Goal: Answer question/provide support: Answer question/provide support

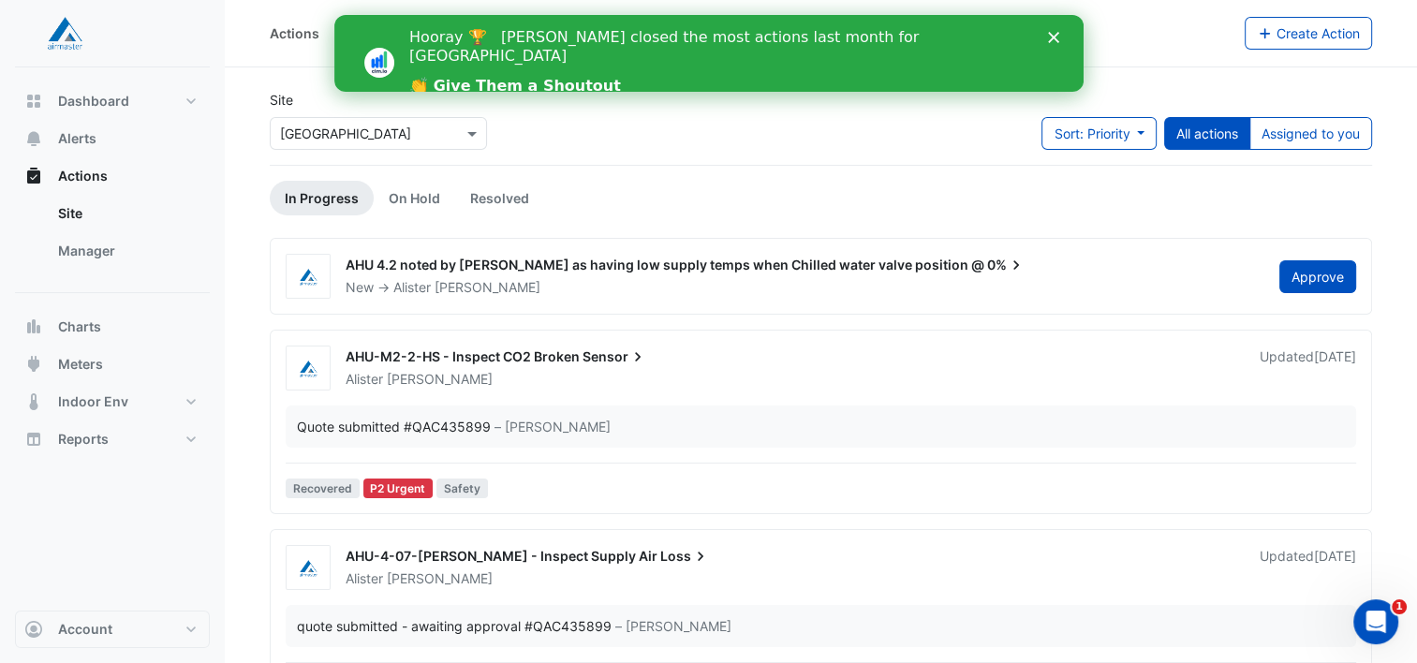
click at [1045, 42] on div "Hooray 🏆 [PERSON_NAME] closed the most actions last month for [GEOGRAPHIC_DATA]…" at bounding box center [730, 62] width 645 height 81
click at [1050, 41] on icon "Close" at bounding box center [1052, 37] width 11 height 11
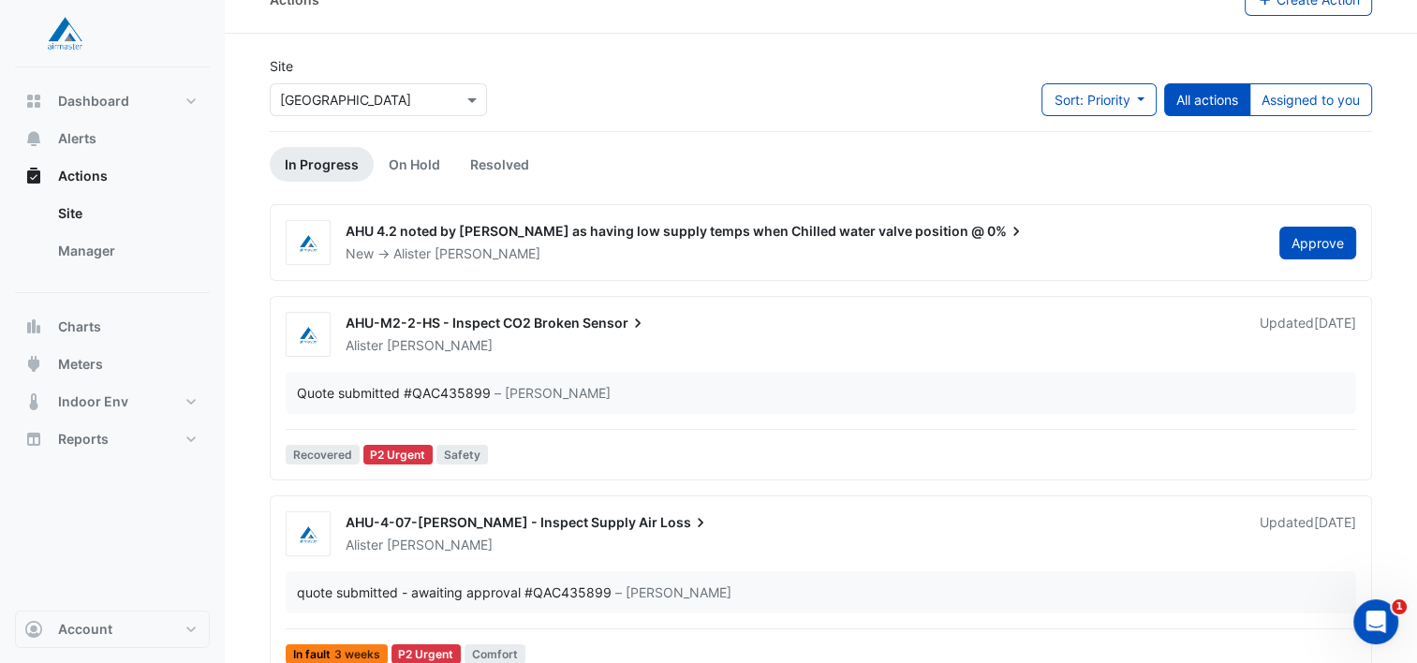
scroll to position [39, 0]
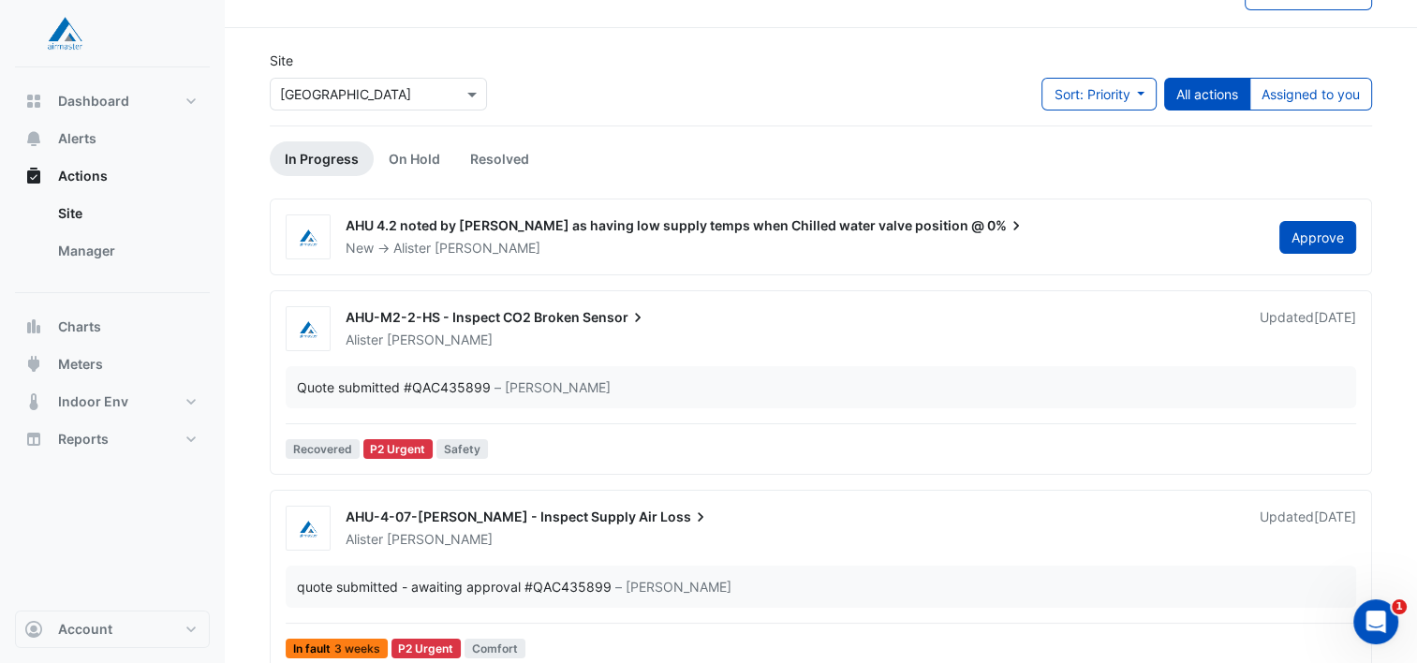
click at [918, 239] on div "New -> [PERSON_NAME]" at bounding box center [801, 248] width 915 height 19
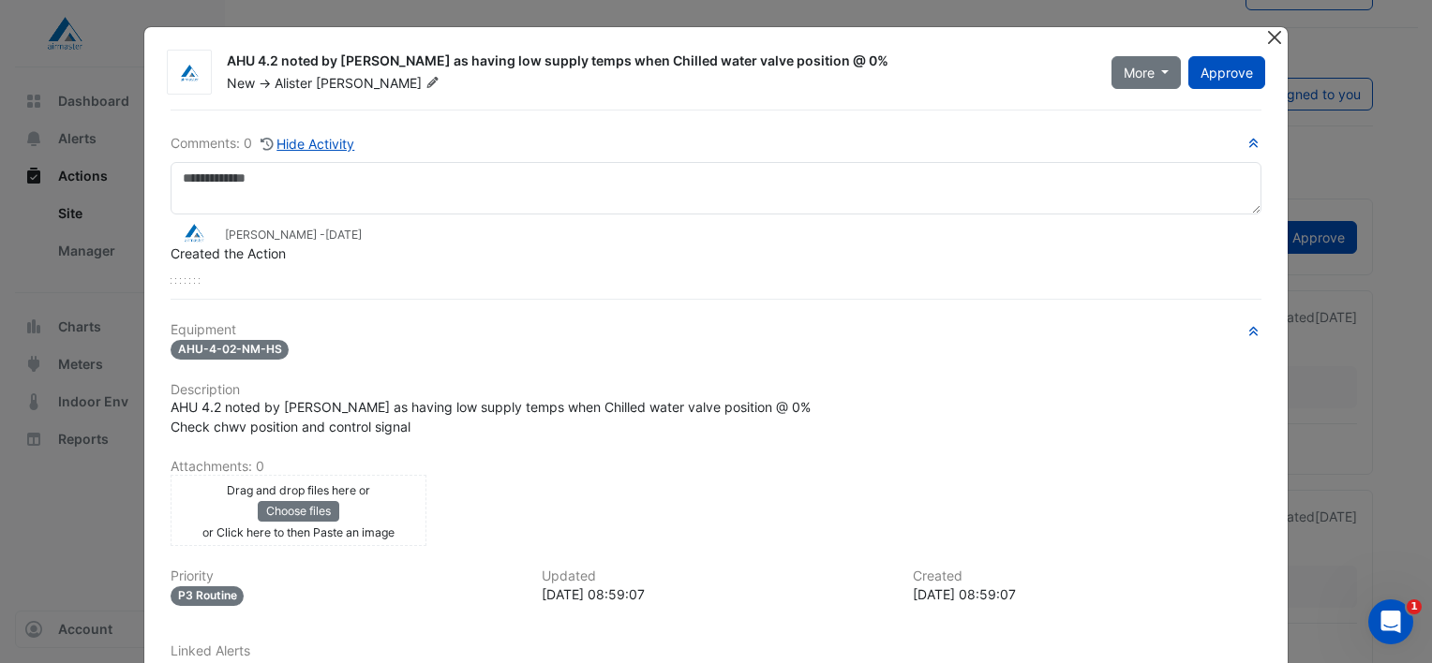
click at [1264, 37] on button "Close" at bounding box center [1274, 37] width 20 height 20
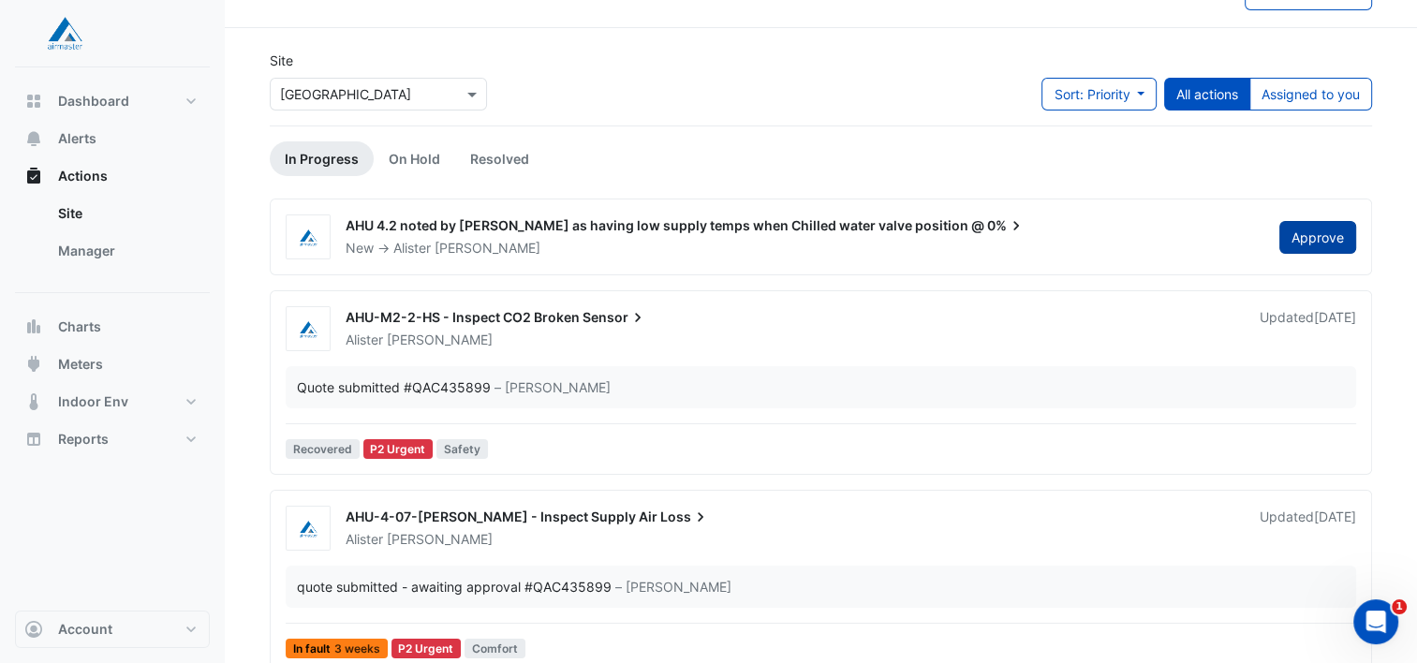
click at [1323, 230] on span "Approve" at bounding box center [1318, 238] width 52 height 16
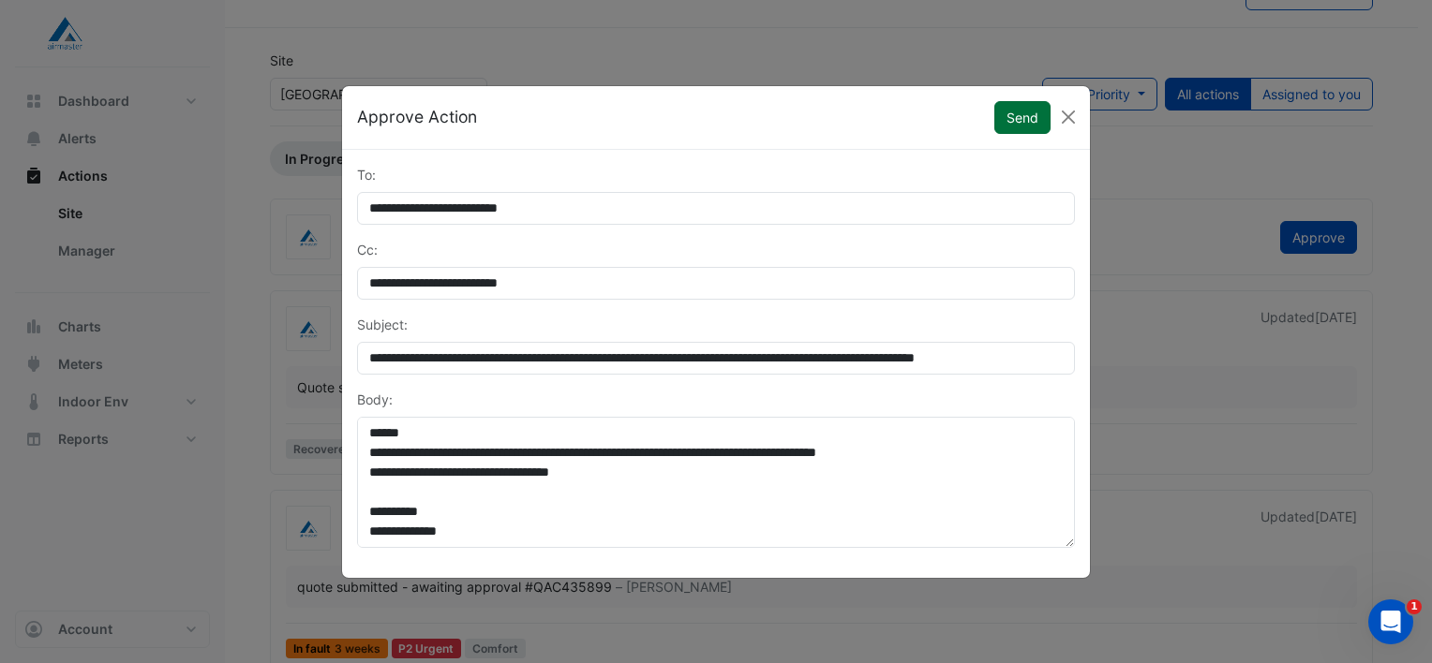
click at [1019, 122] on button "Send" at bounding box center [1022, 117] width 56 height 33
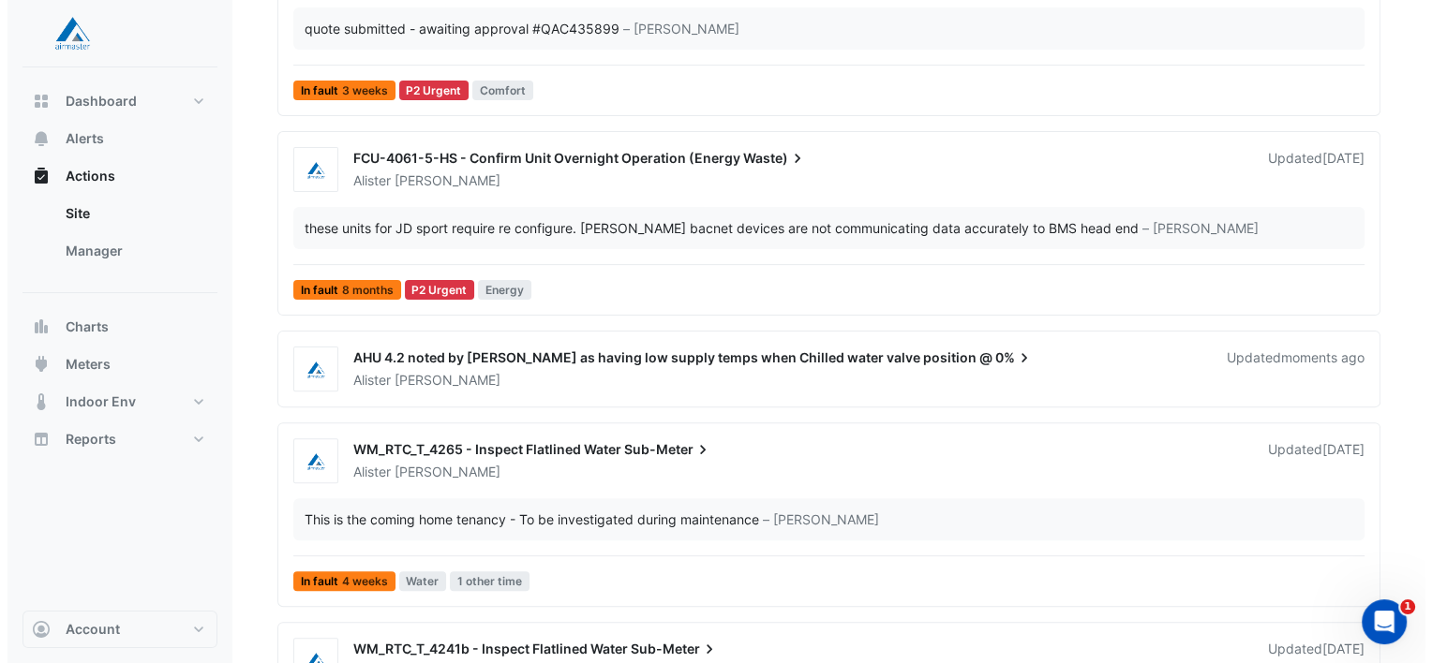
scroll to position [506, 0]
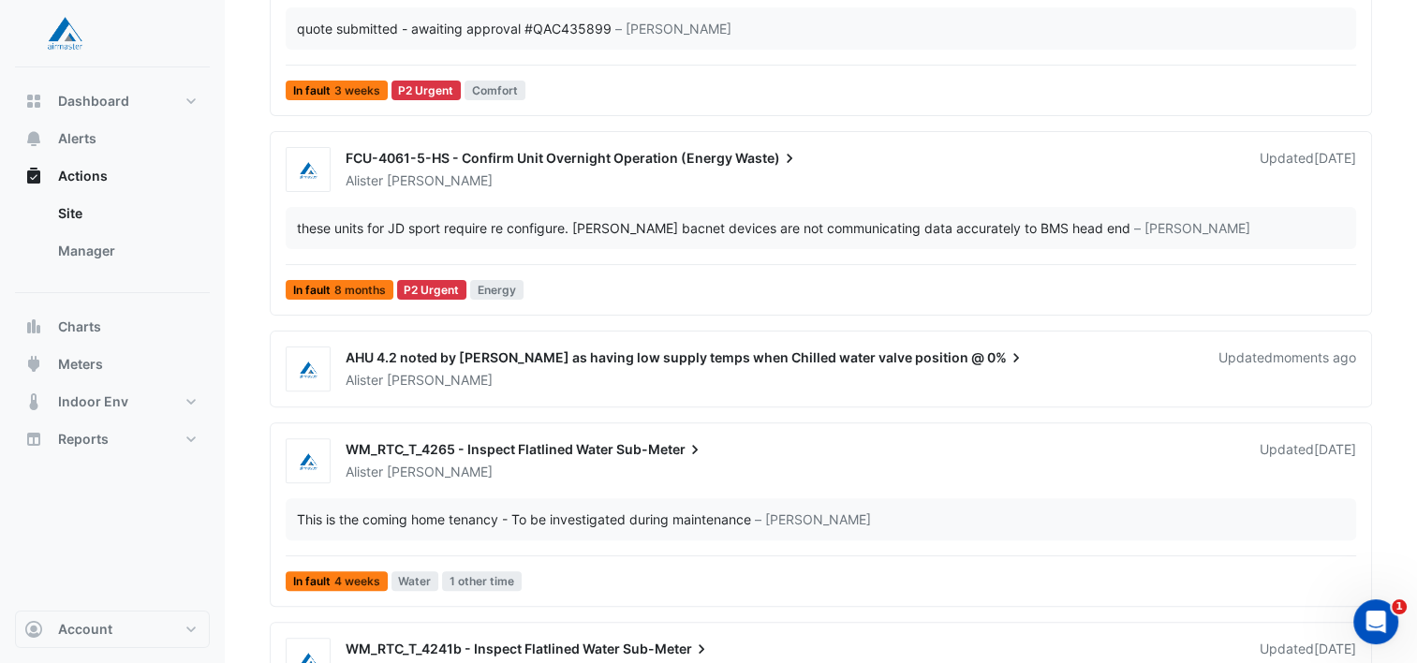
click at [756, 384] on div "[PERSON_NAME]" at bounding box center [771, 380] width 854 height 19
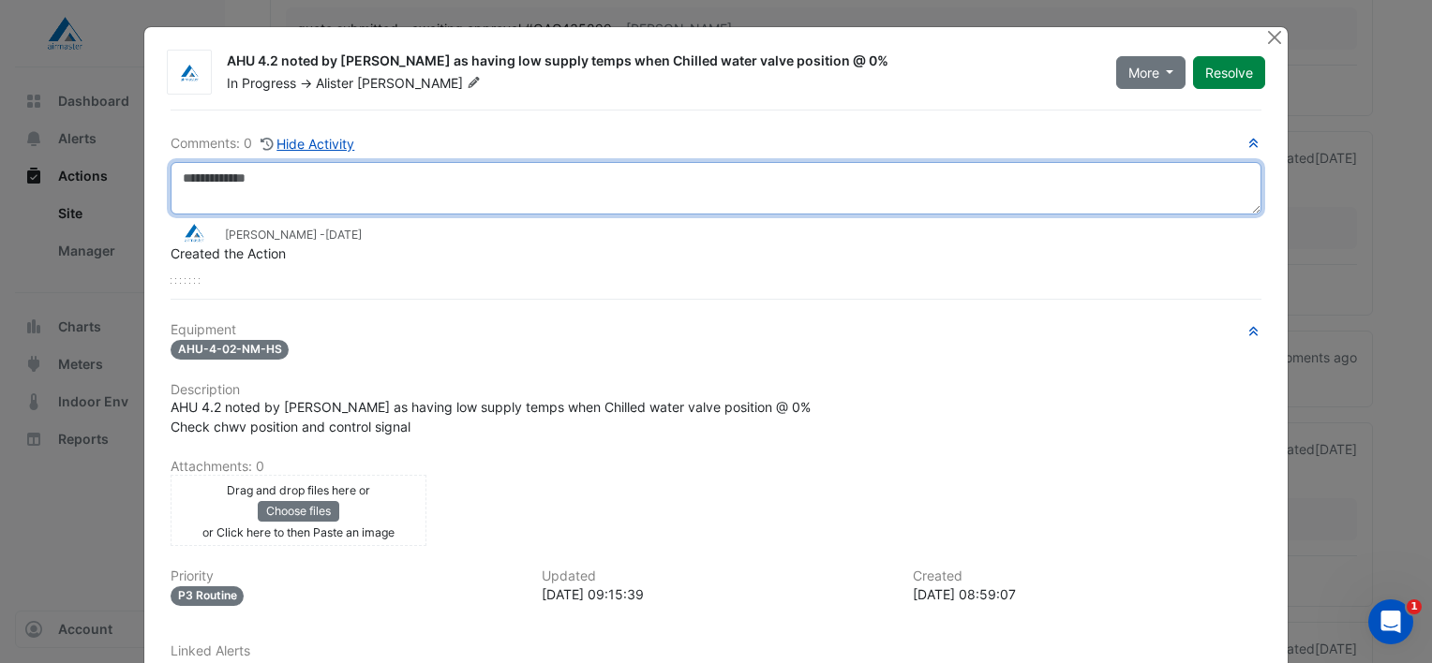
click at [238, 171] on textarea at bounding box center [716, 188] width 1091 height 52
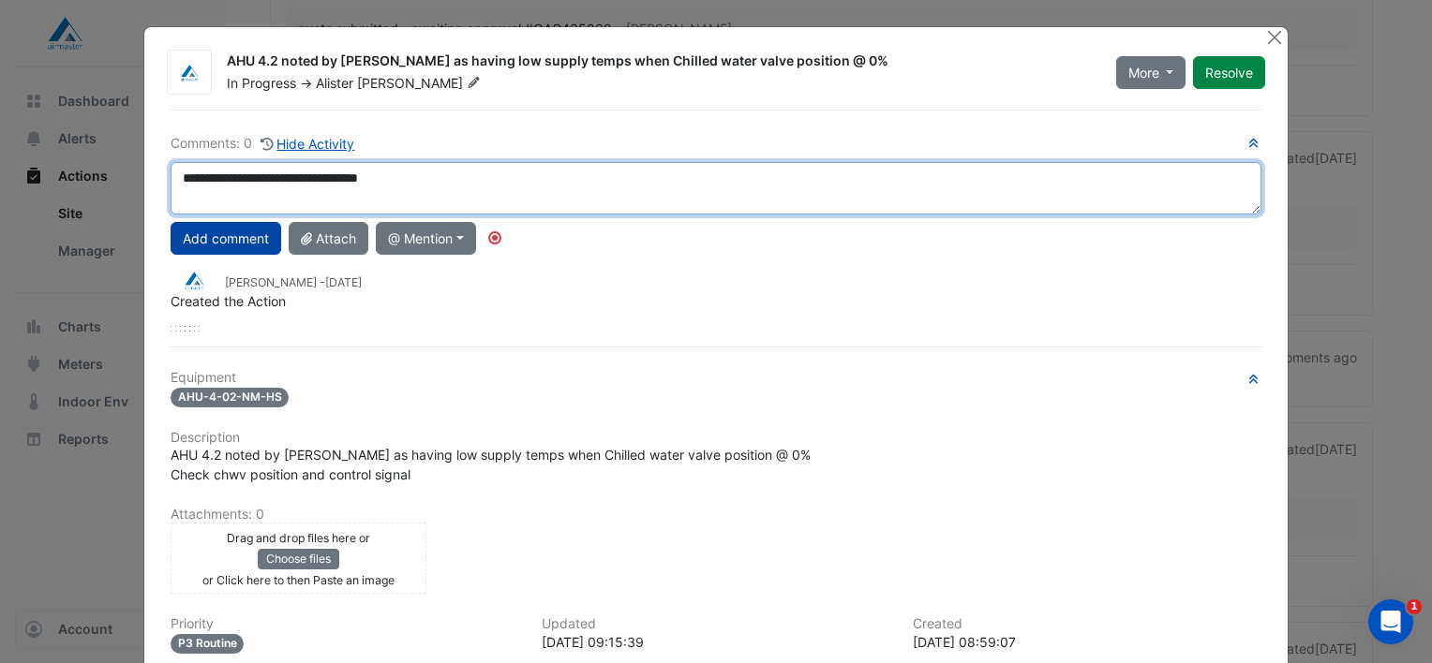
type textarea "**********"
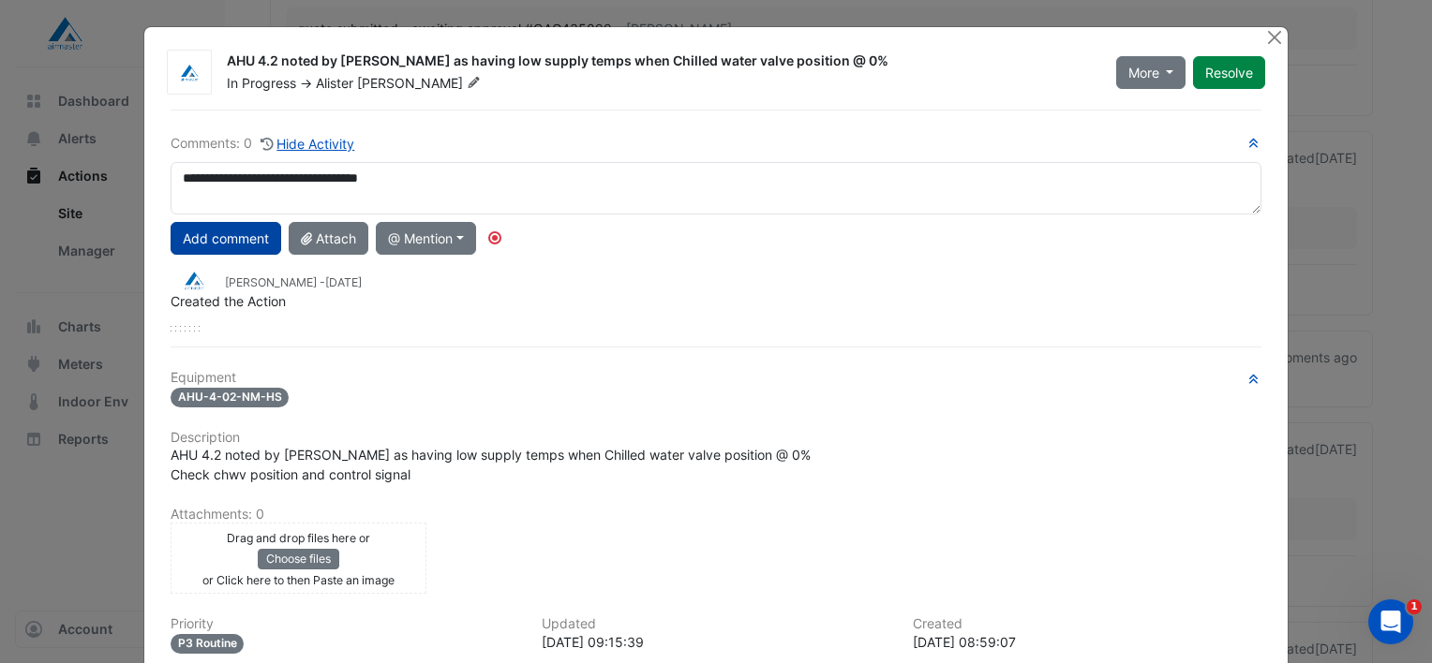
click at [217, 236] on button "Add comment" at bounding box center [226, 238] width 111 height 33
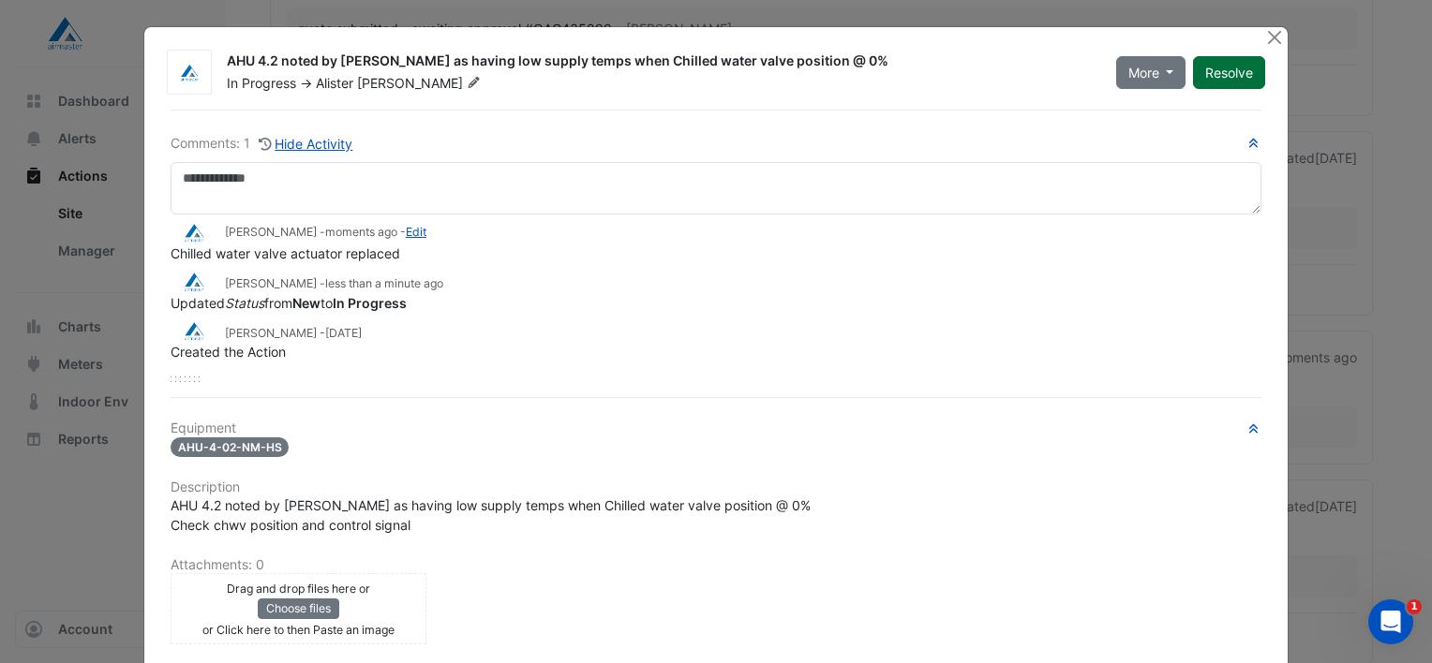
click at [1222, 76] on button "Resolve" at bounding box center [1229, 72] width 72 height 33
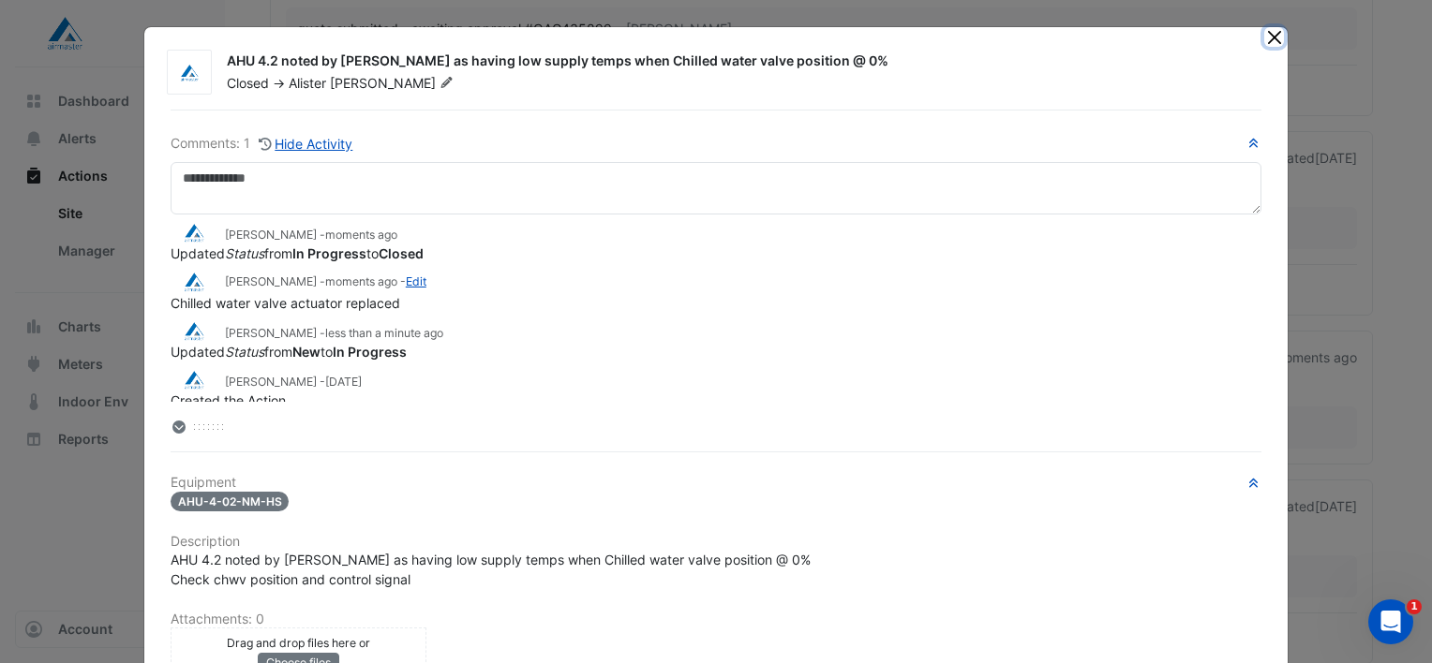
click at [1268, 41] on button "Close" at bounding box center [1274, 37] width 20 height 20
